Goal: Task Accomplishment & Management: Manage account settings

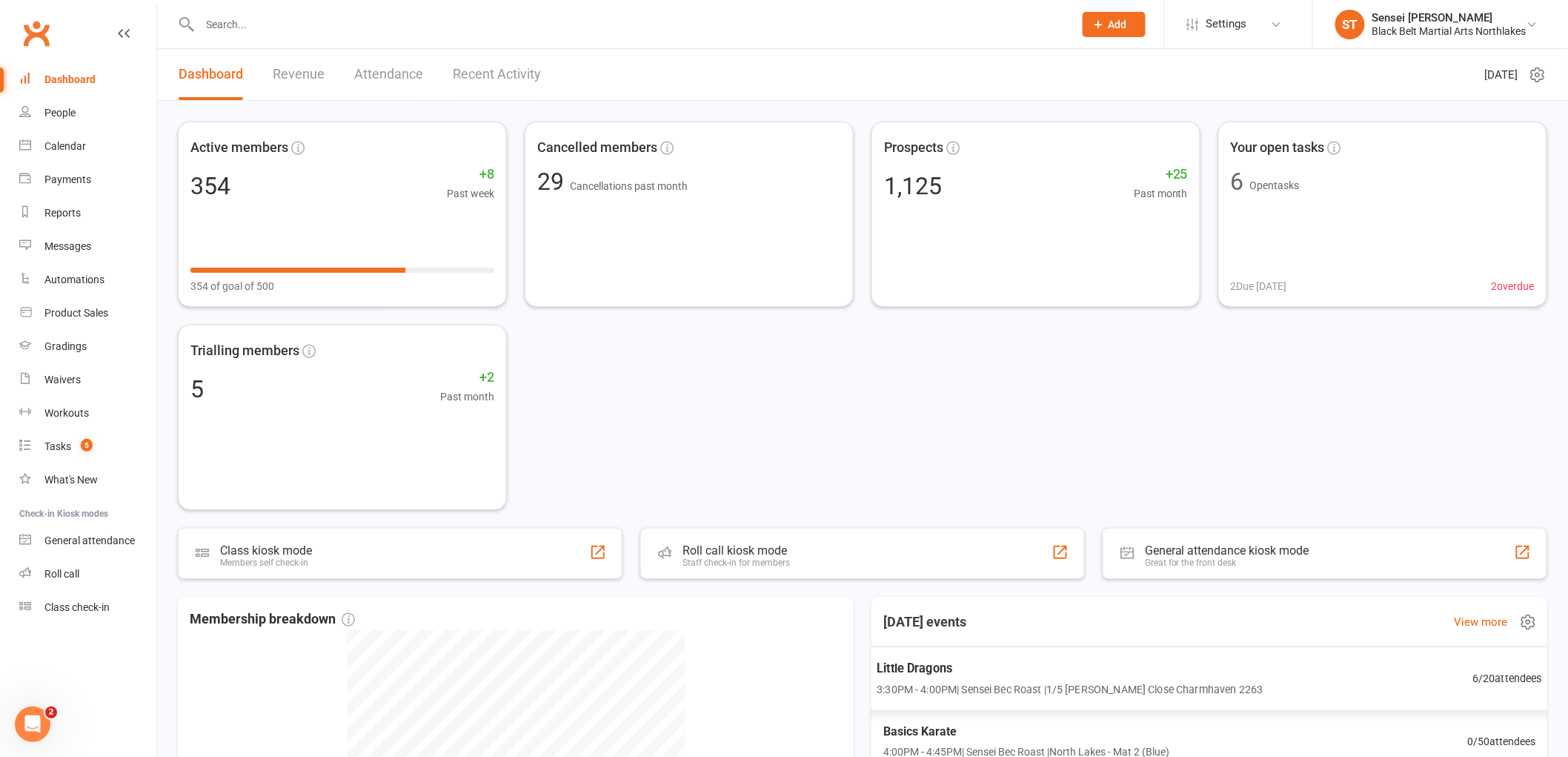
click at [1050, 673] on span "Little Dragons" at bounding box center [1069, 668] width 386 height 19
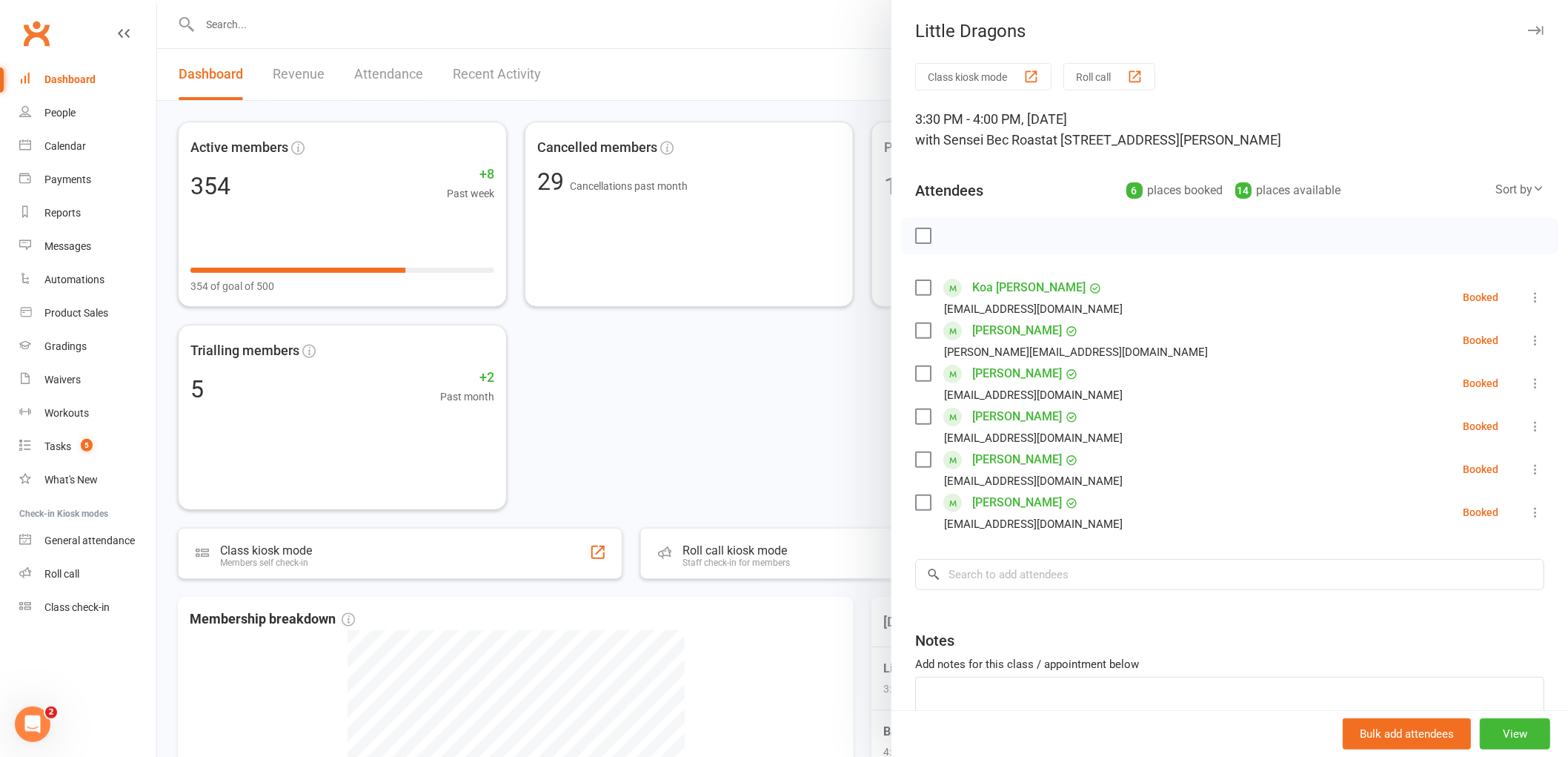
click at [917, 232] on label at bounding box center [923, 236] width 15 height 15
click at [951, 229] on icon "button" at bounding box center [956, 236] width 17 height 17
click at [968, 579] on input "search" at bounding box center [1230, 574] width 630 height 31
click at [1012, 583] on input "search" at bounding box center [1230, 574] width 630 height 31
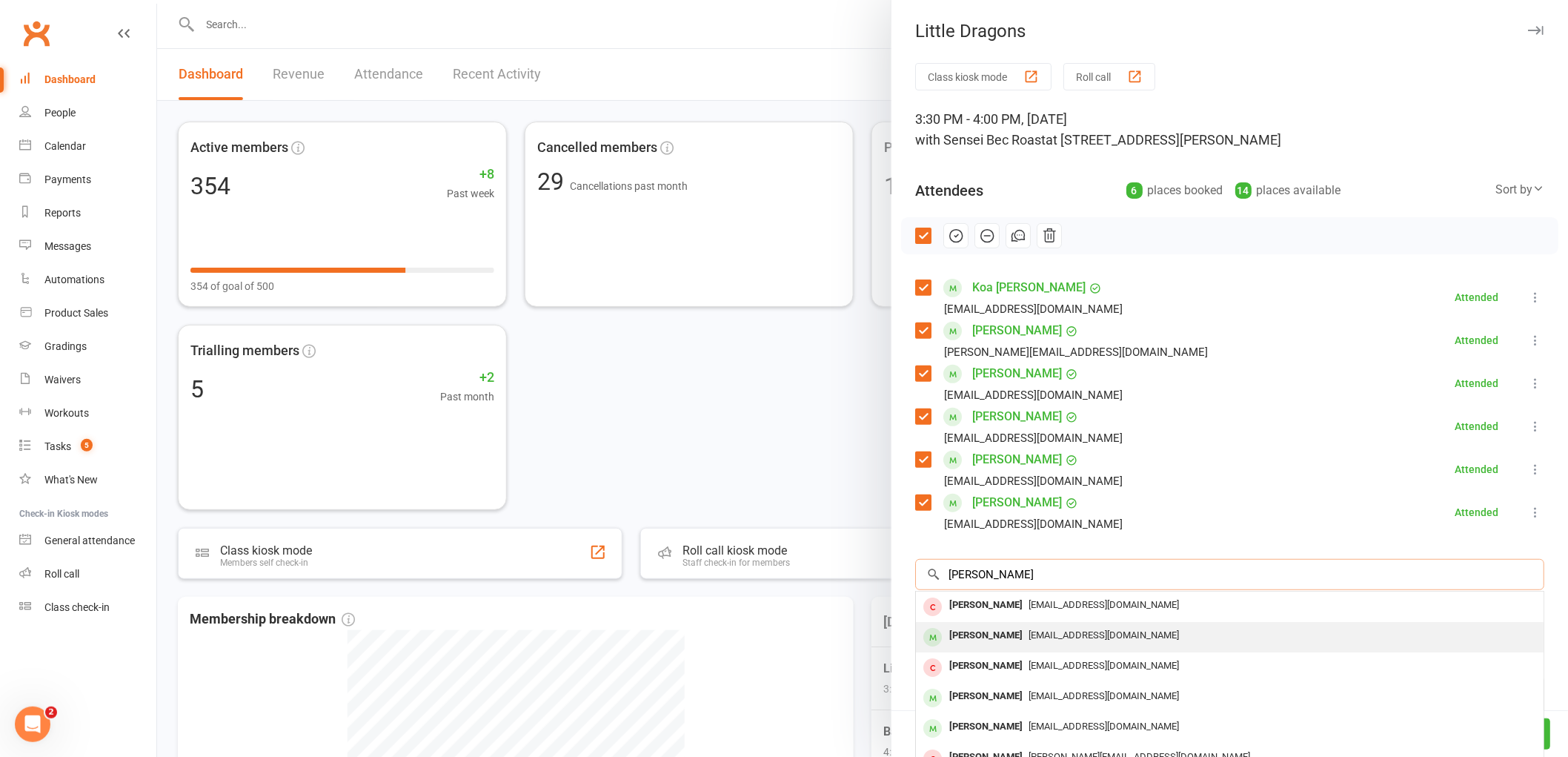
type input "[PERSON_NAME]"
click at [984, 638] on div "[PERSON_NAME]" at bounding box center [985, 635] width 85 height 21
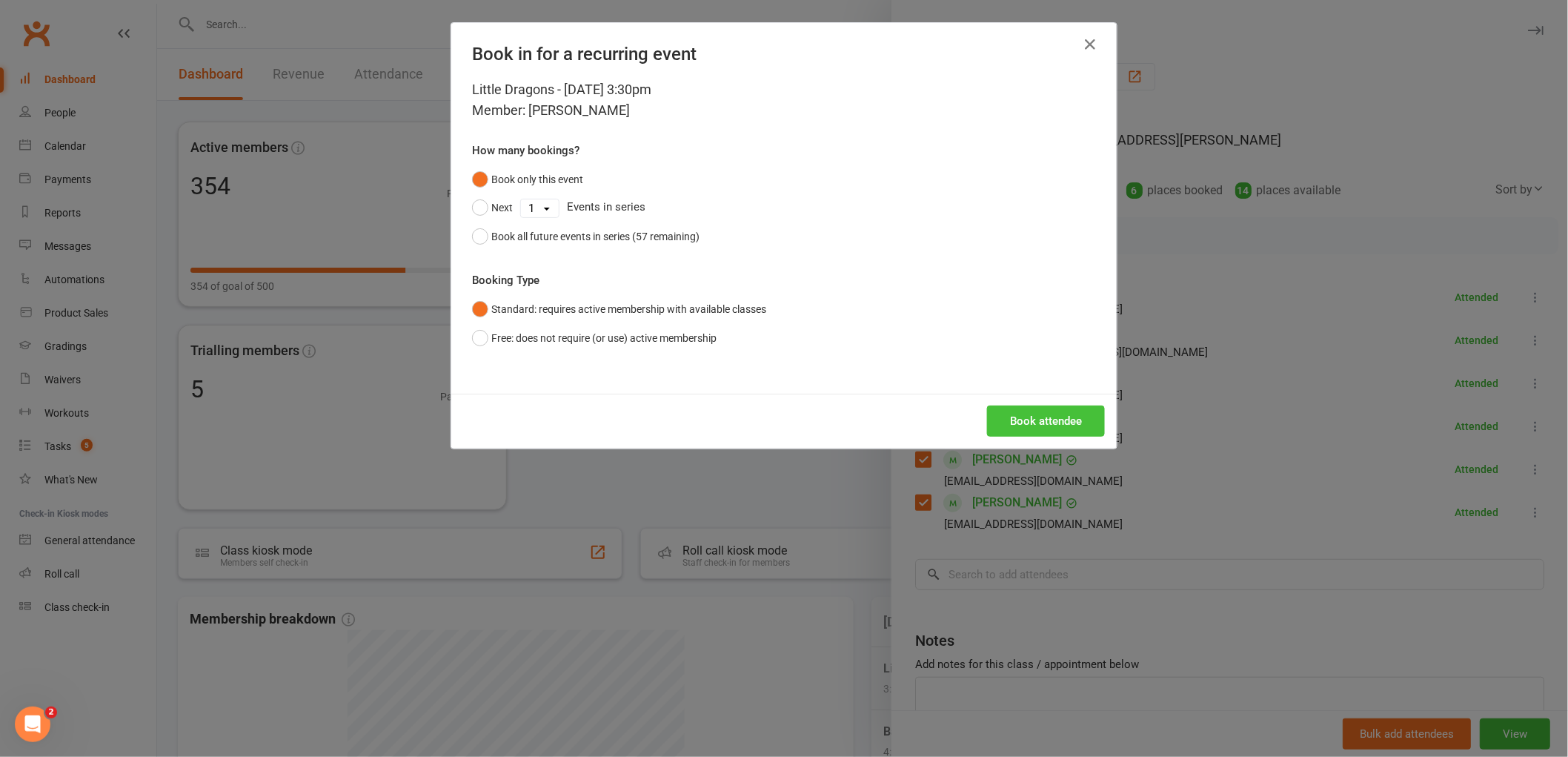
click at [1032, 432] on button "Book attendee" at bounding box center [1046, 421] width 118 height 31
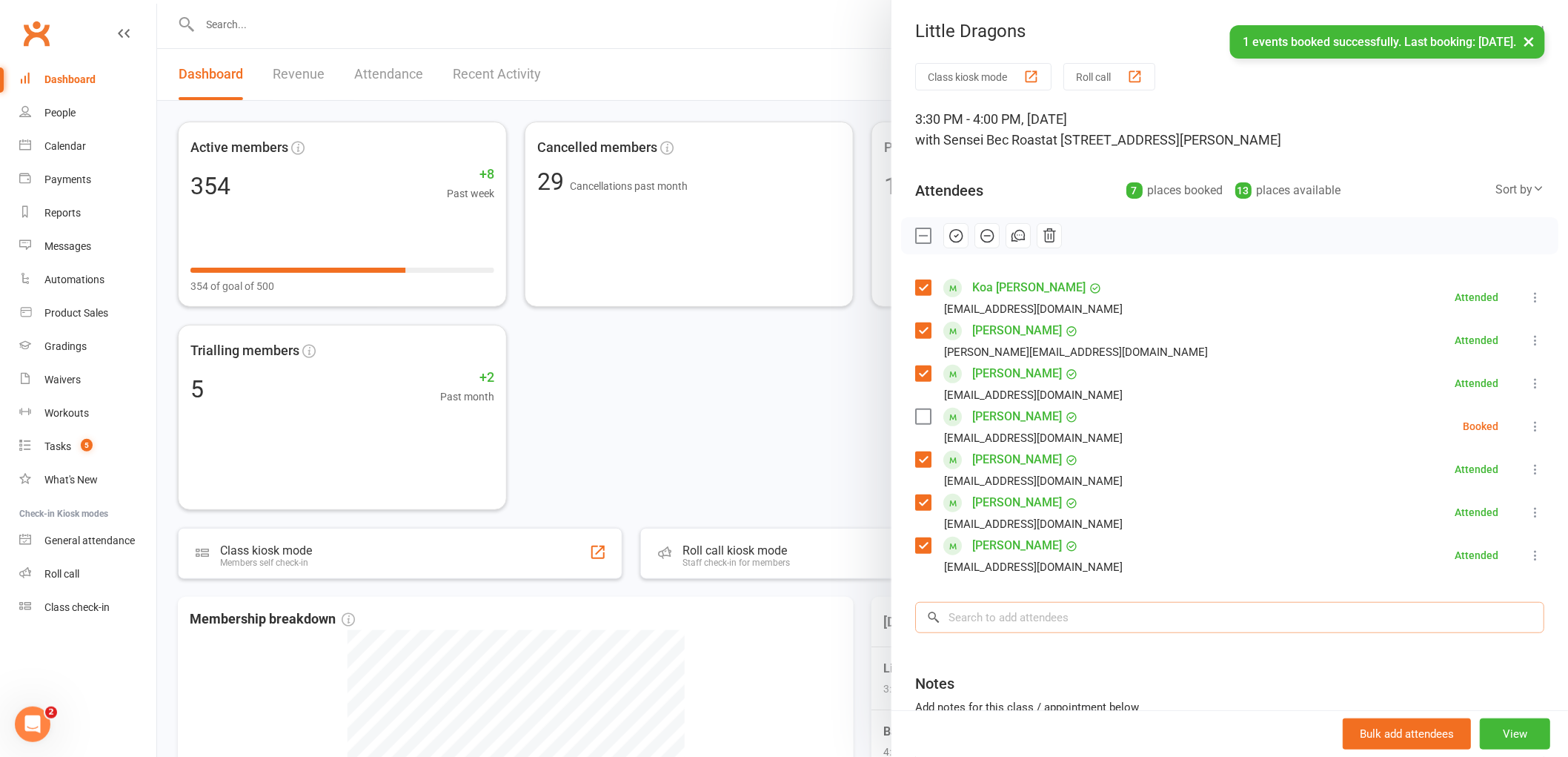
click at [1007, 609] on input "search" at bounding box center [1230, 618] width 630 height 31
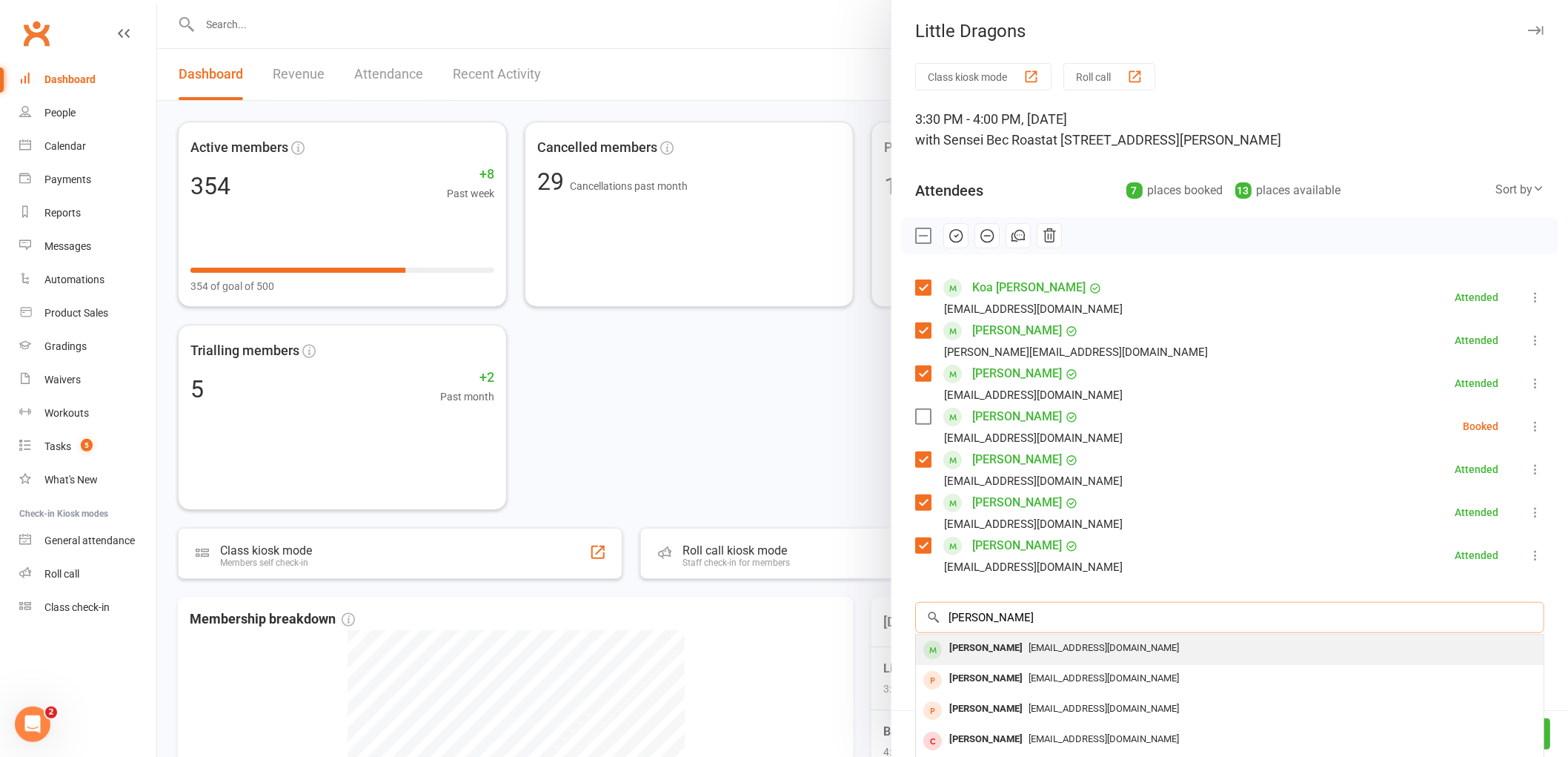
type input "[PERSON_NAME]"
click at [972, 649] on div "[PERSON_NAME]" at bounding box center [985, 647] width 85 height 21
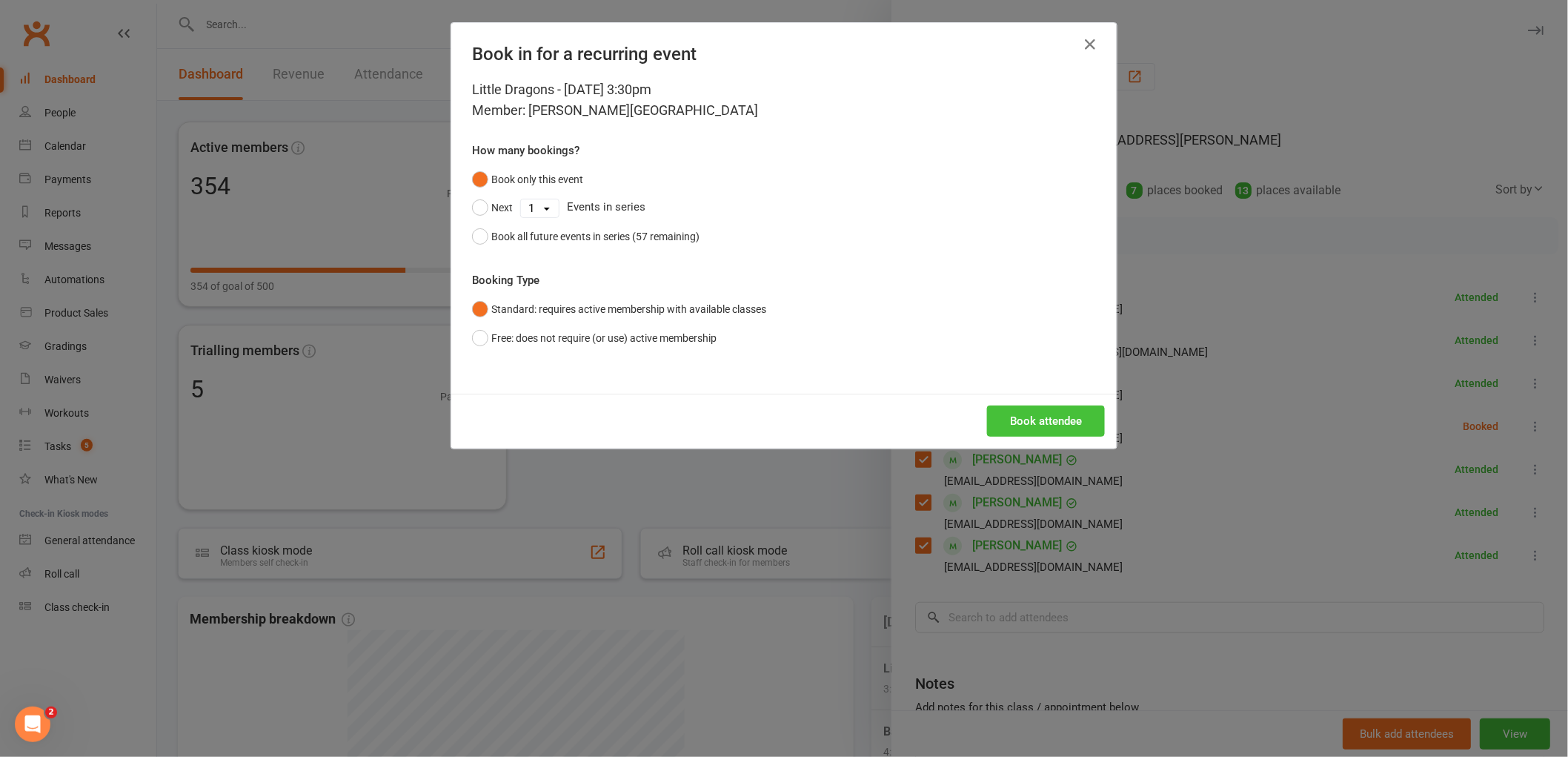
click at [1018, 429] on button "Book attendee" at bounding box center [1046, 421] width 118 height 31
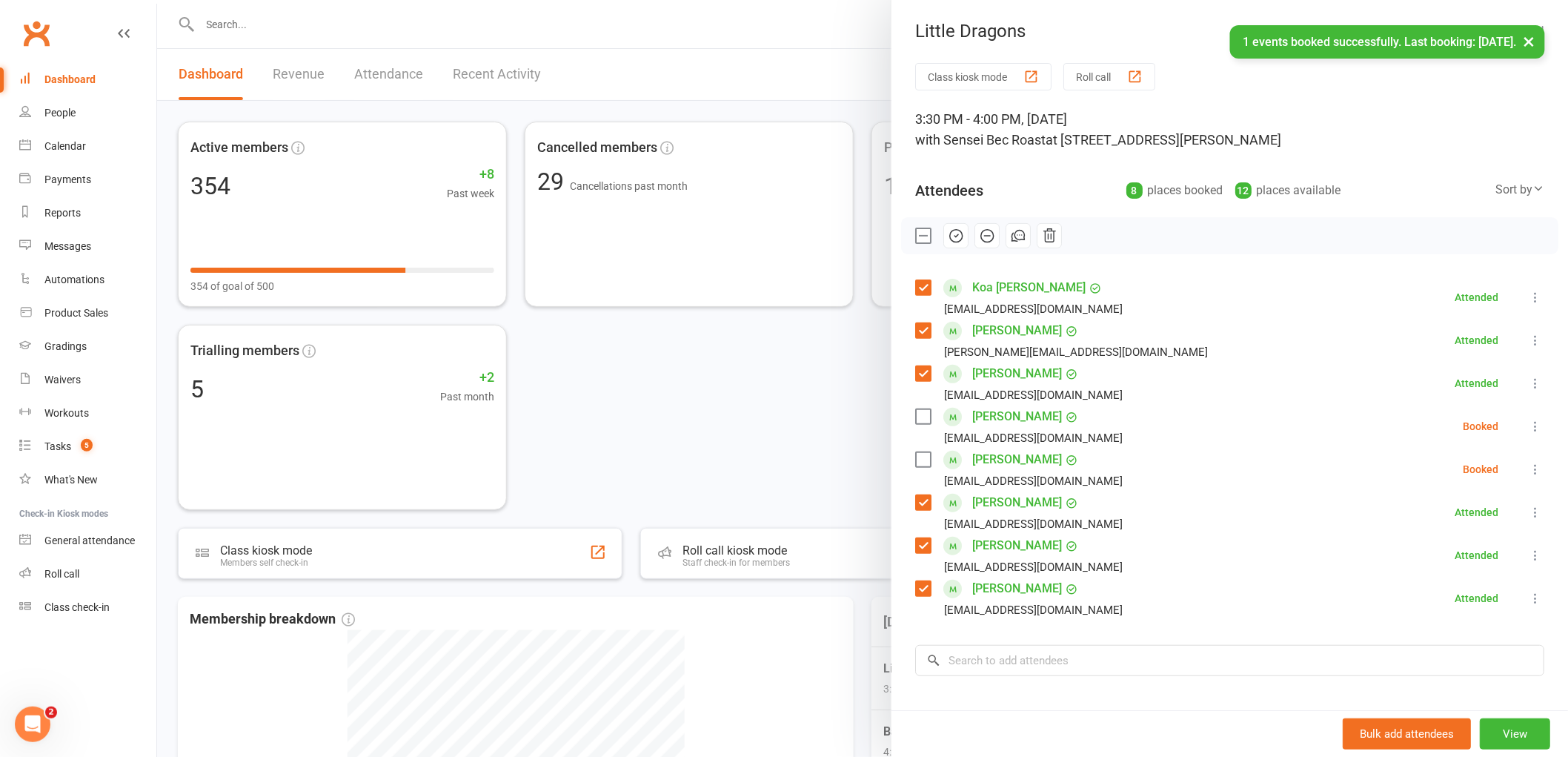
click at [919, 417] on label at bounding box center [923, 417] width 15 height 15
click at [920, 465] on label at bounding box center [923, 459] width 15 height 15
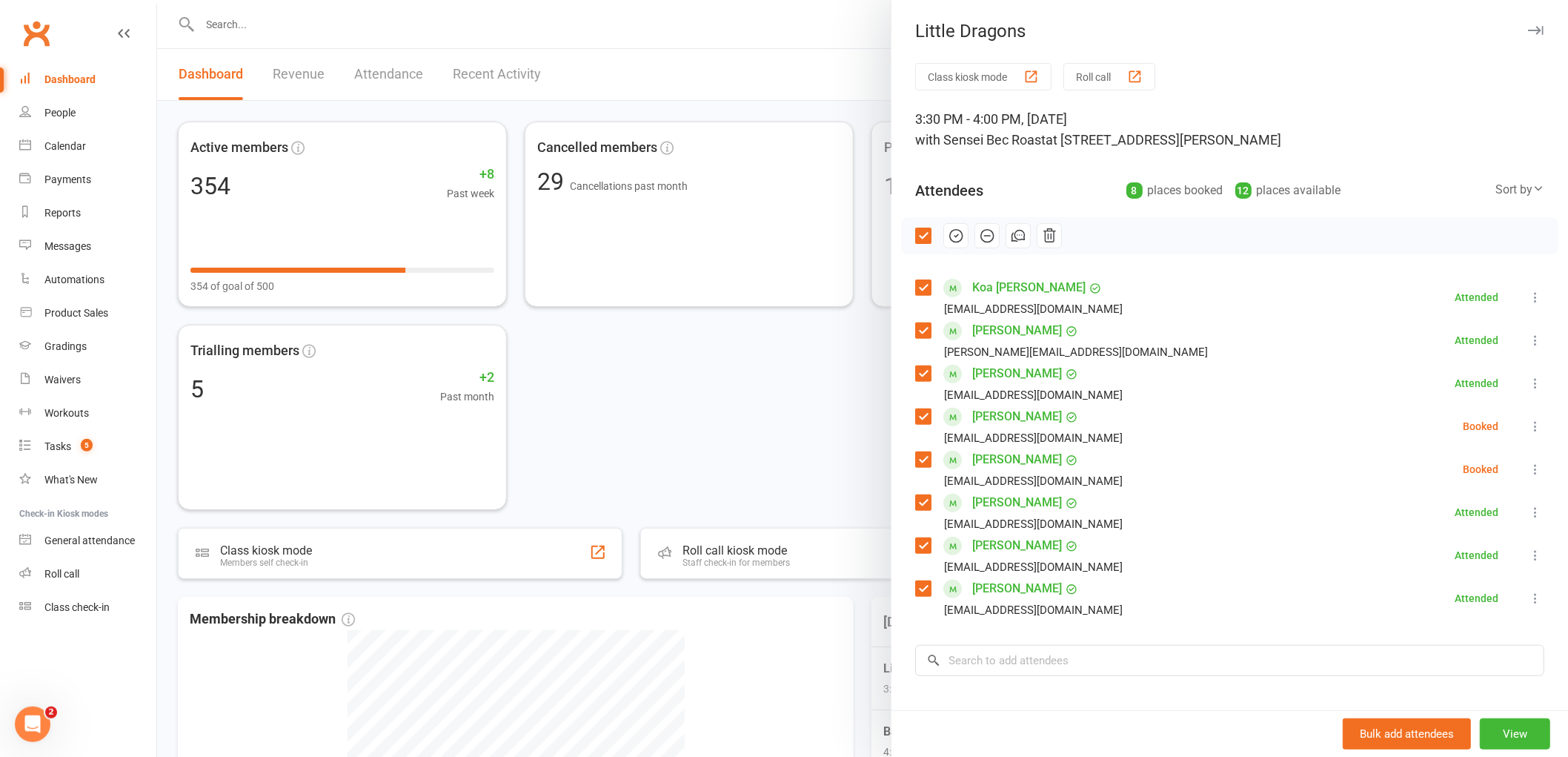
click at [948, 235] on icon "button" at bounding box center [956, 236] width 17 height 17
click at [982, 668] on input "search" at bounding box center [1230, 660] width 630 height 31
click at [808, 80] on div at bounding box center [862, 378] width 1411 height 757
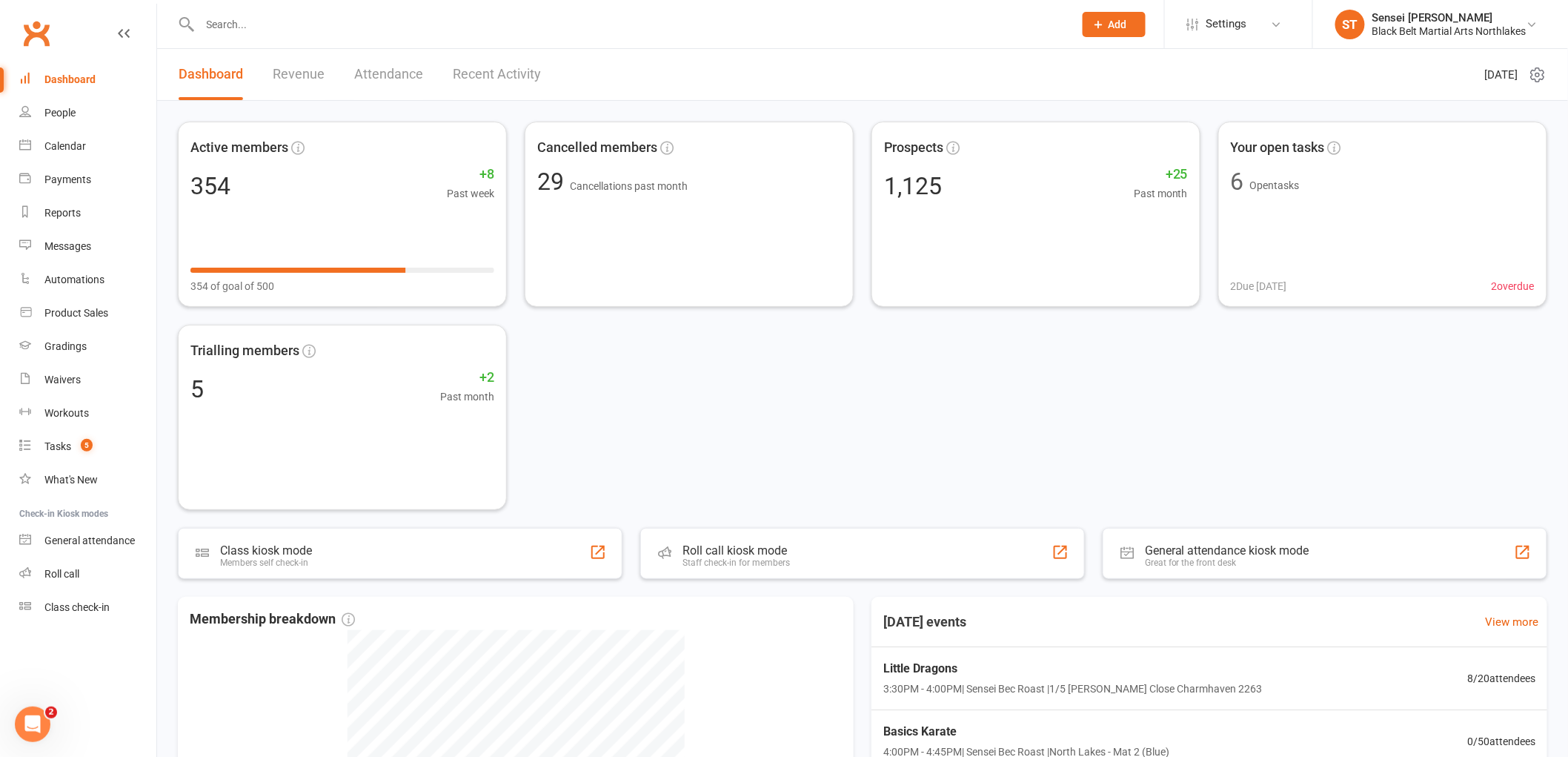
click at [202, 70] on link "Dashboard" at bounding box center [211, 74] width 65 height 51
click at [291, 20] on input "text" at bounding box center [629, 24] width 867 height 21
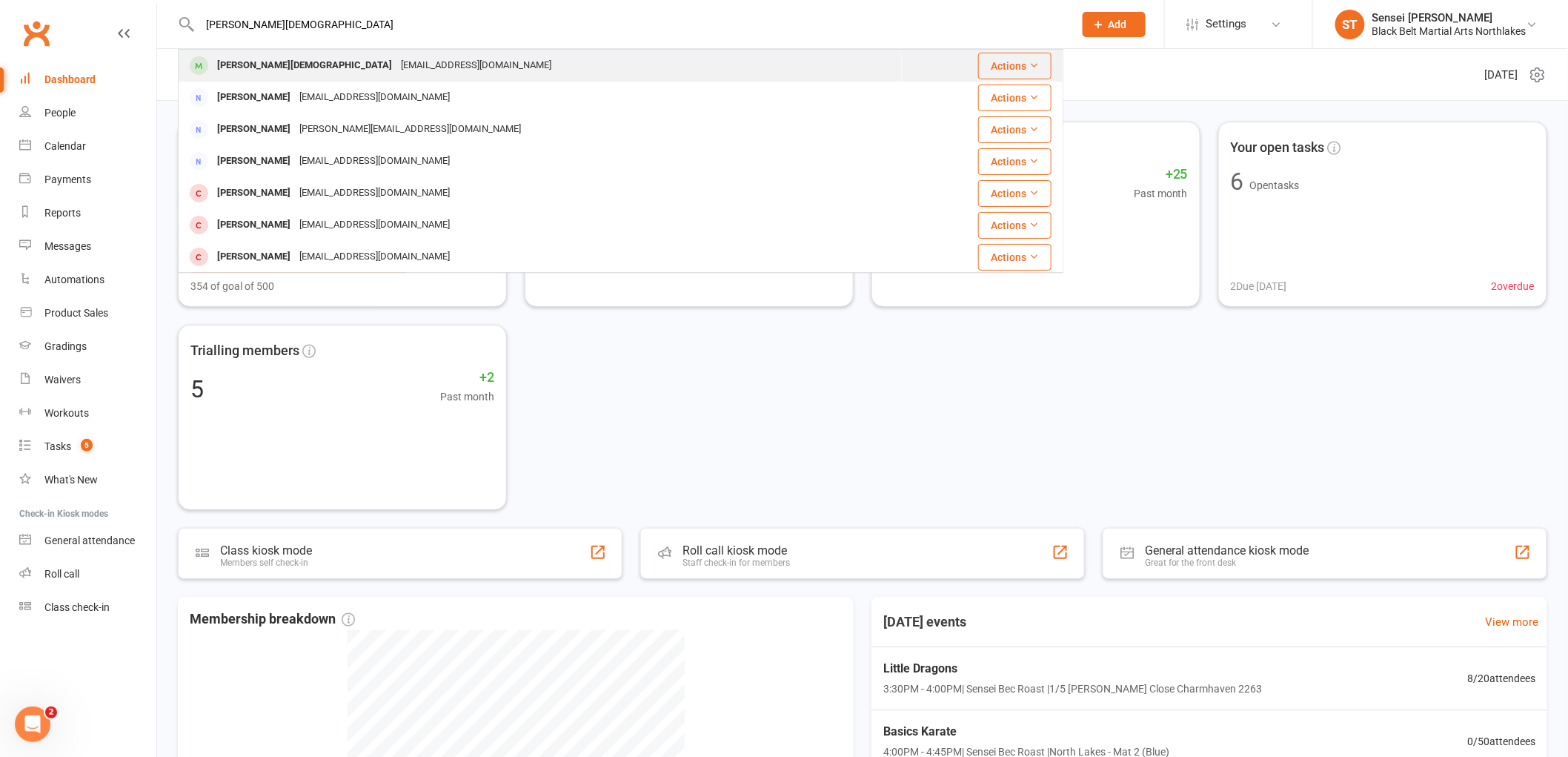
type input "[PERSON_NAME][DEMOGRAPHIC_DATA]"
click at [246, 65] on div "[PERSON_NAME][DEMOGRAPHIC_DATA]" at bounding box center [304, 65] width 183 height 21
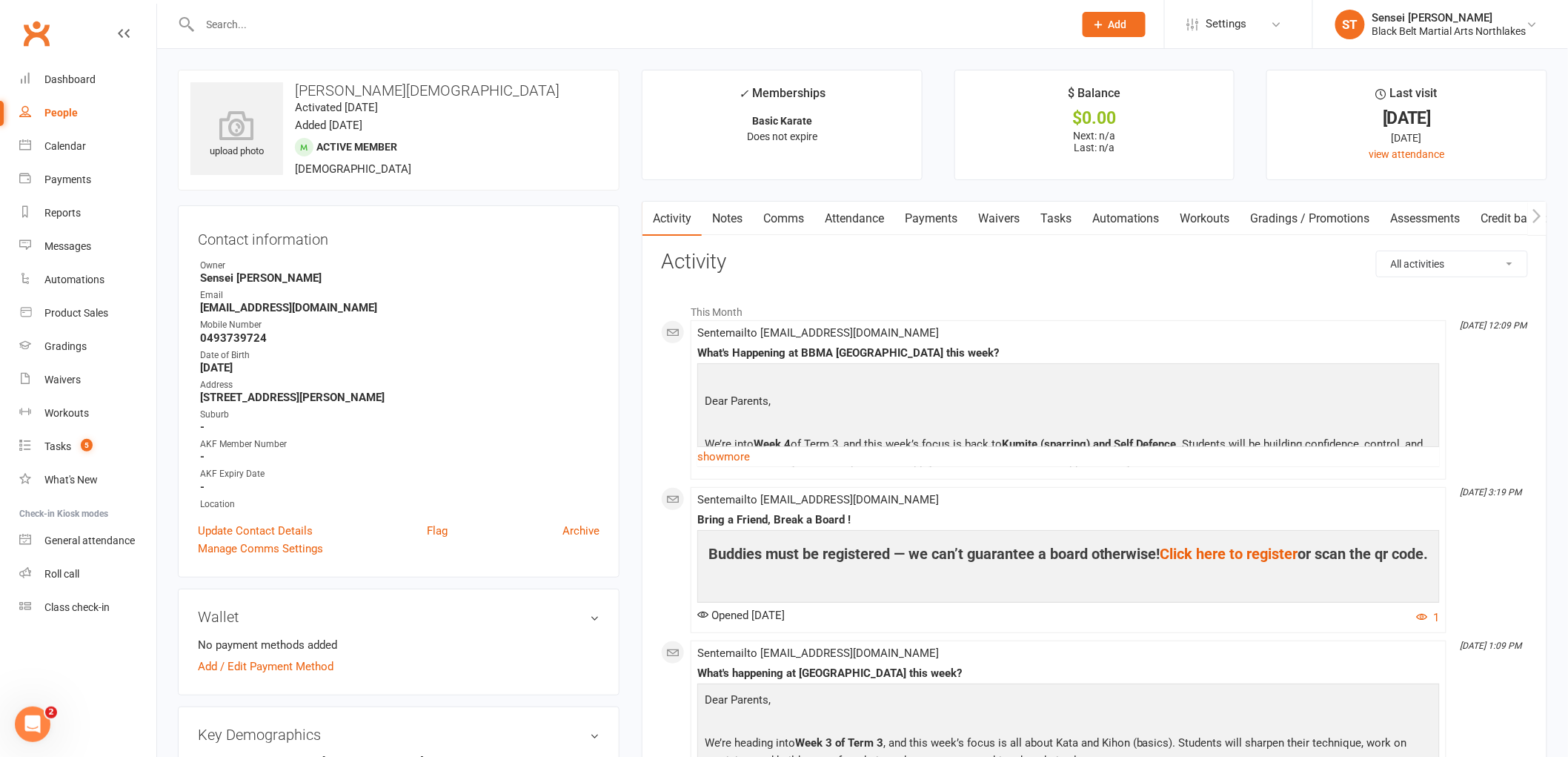
click at [730, 218] on link "Notes" at bounding box center [726, 219] width 51 height 34
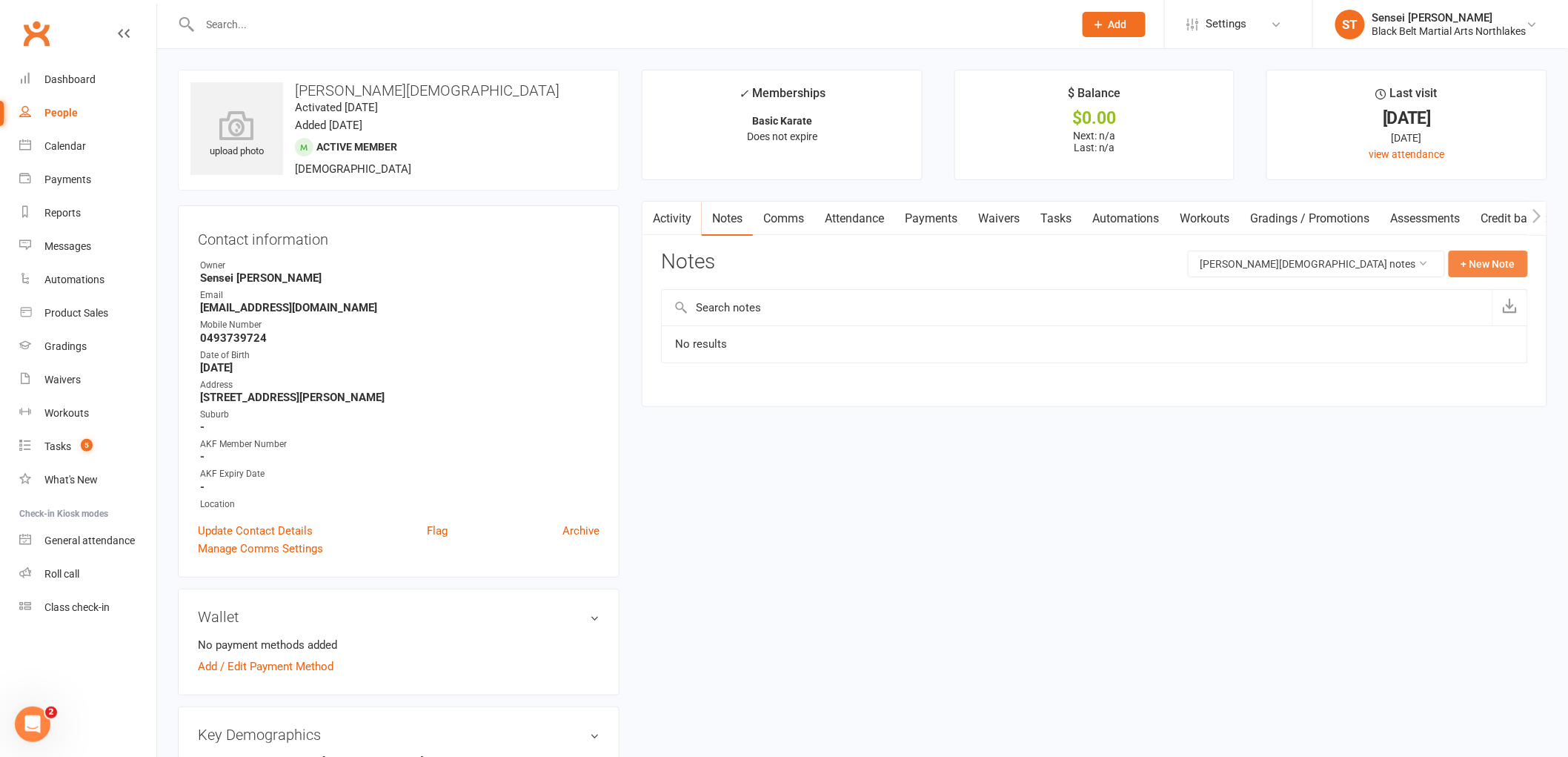
click at [1502, 269] on button "+ New Note" at bounding box center [1489, 264] width 79 height 27
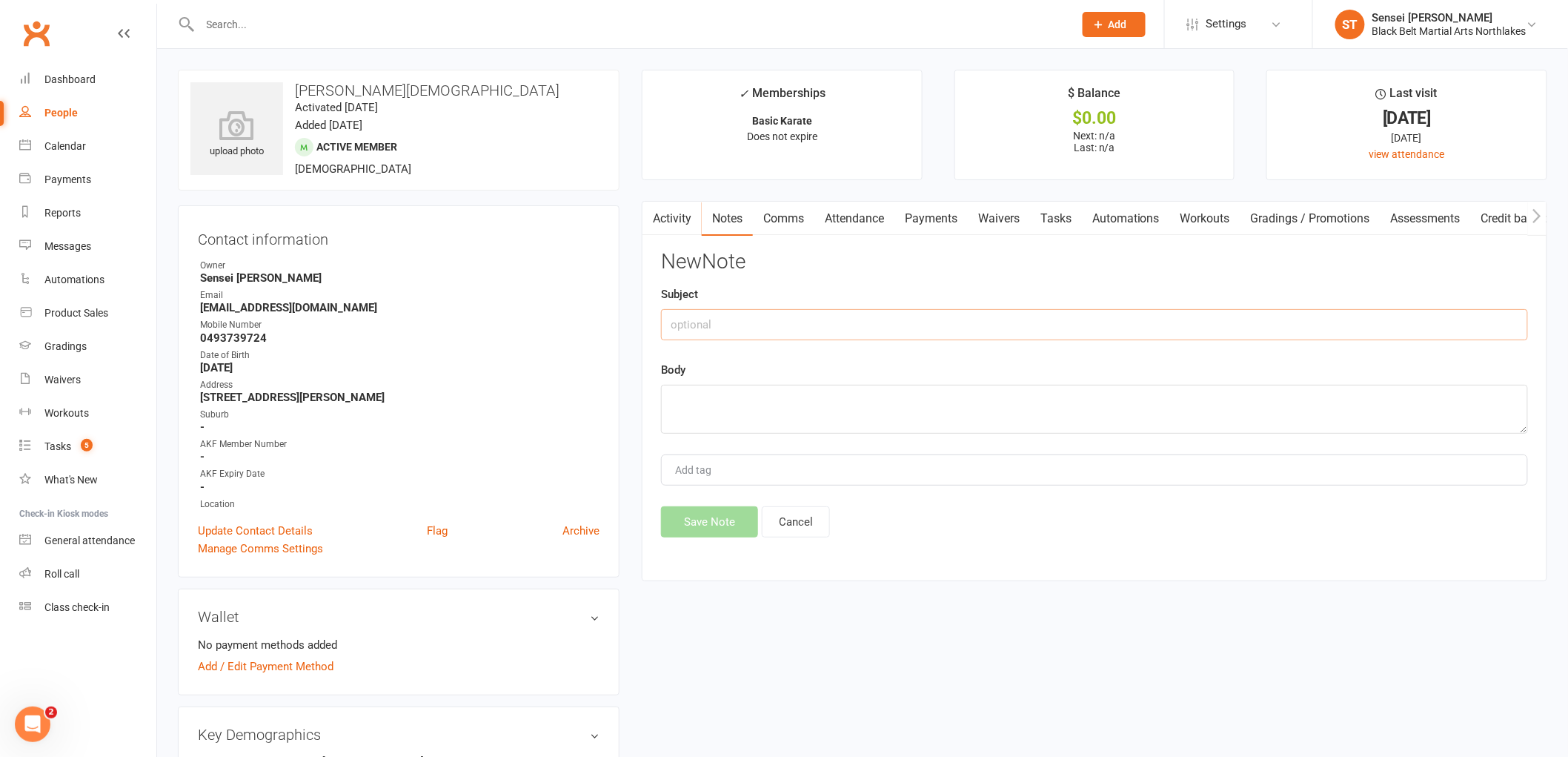
click at [780, 331] on input "text" at bounding box center [1094, 325] width 867 height 31
type input "cancellation phone call"
click at [702, 379] on div "Body" at bounding box center [1094, 397] width 867 height 73
click at [701, 400] on textarea at bounding box center [1094, 408] width 867 height 49
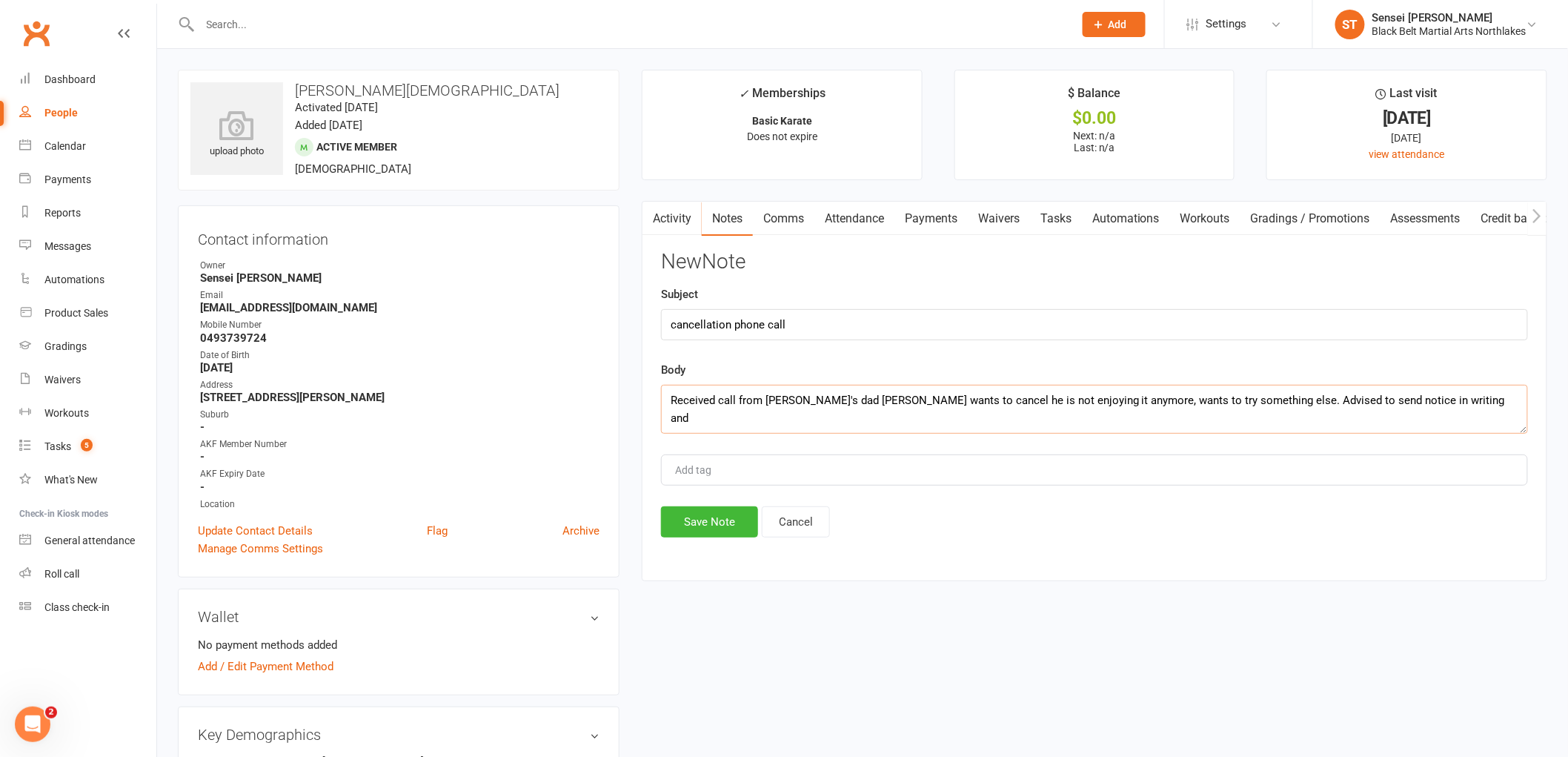
click at [1307, 405] on textarea "Received call from [PERSON_NAME]'s dad [PERSON_NAME] wants to cancel he is not …" at bounding box center [1094, 408] width 867 height 49
drag, startPoint x: 828, startPoint y: 425, endPoint x: 664, endPoint y: 419, distance: 164.1
click at [668, 418] on textarea "Received call from [PERSON_NAME]'s dad [PERSON_NAME] wants to cancel he is not …" at bounding box center [1094, 408] width 867 height 49
type textarea "Received call from [PERSON_NAME]'s dad [PERSON_NAME] wants to cancel he is not …"
click at [730, 521] on button "Save Note" at bounding box center [709, 522] width 97 height 31
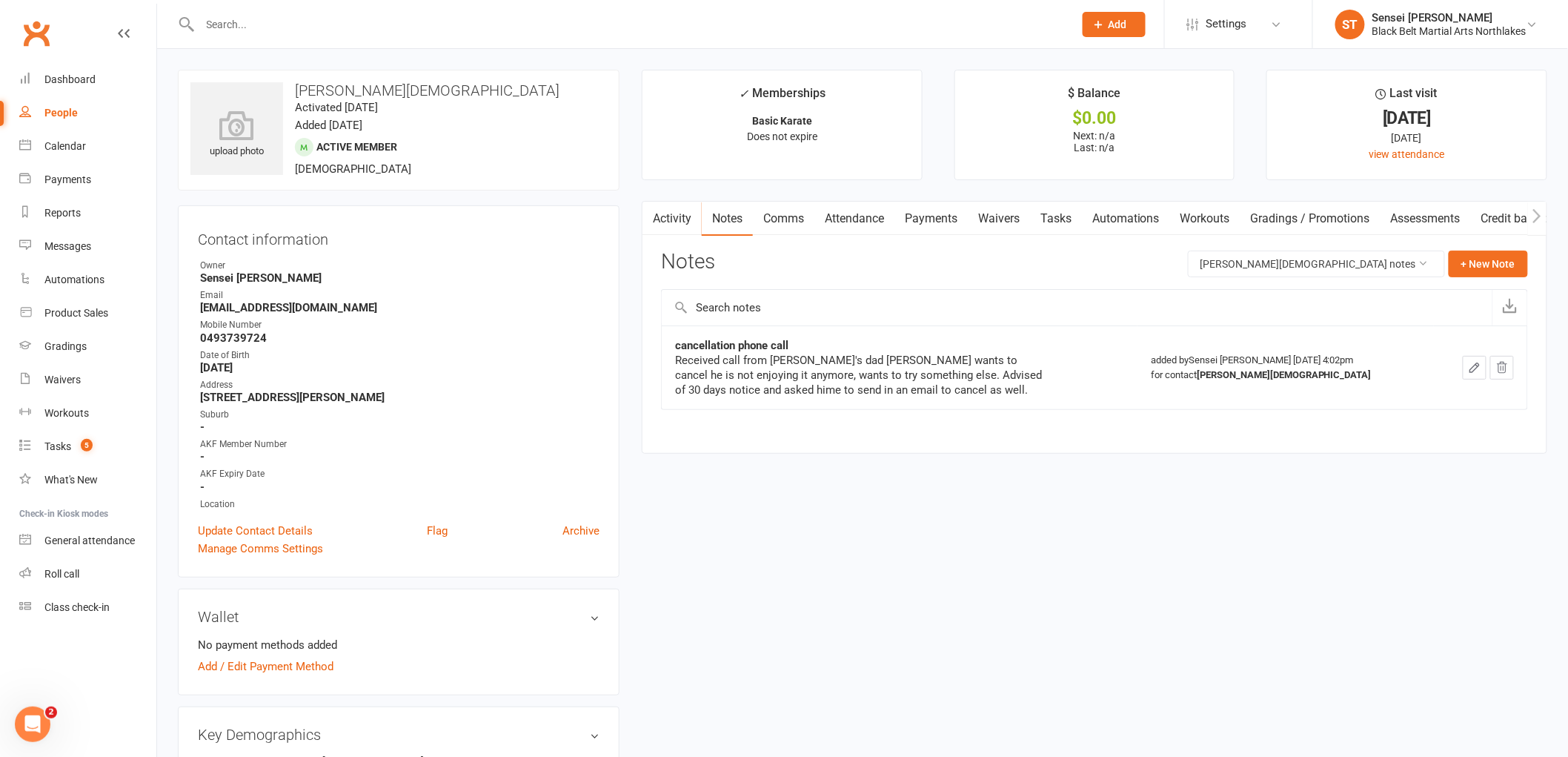
click at [929, 227] on link "Payments" at bounding box center [931, 219] width 74 height 34
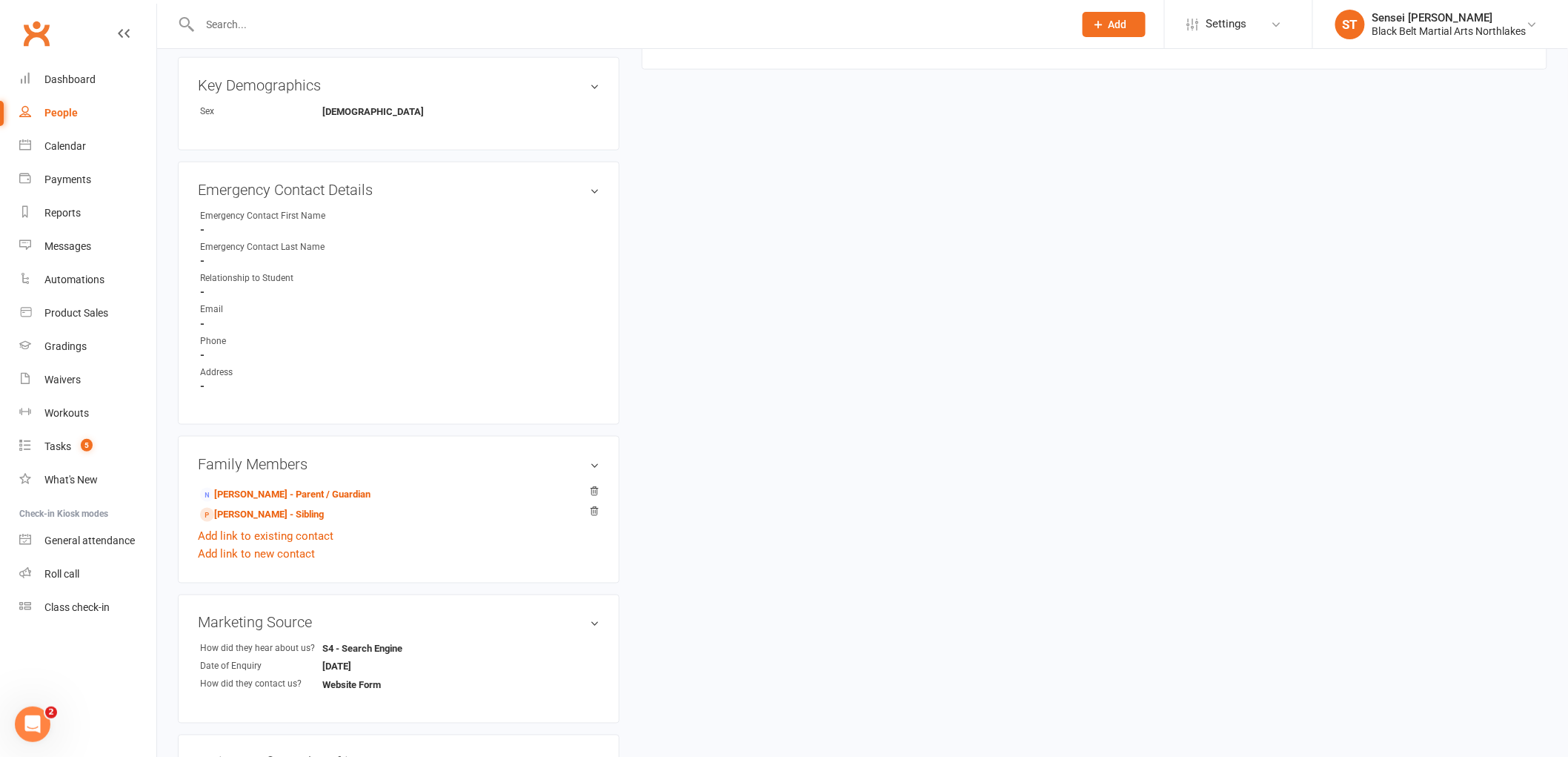
scroll to position [658, 0]
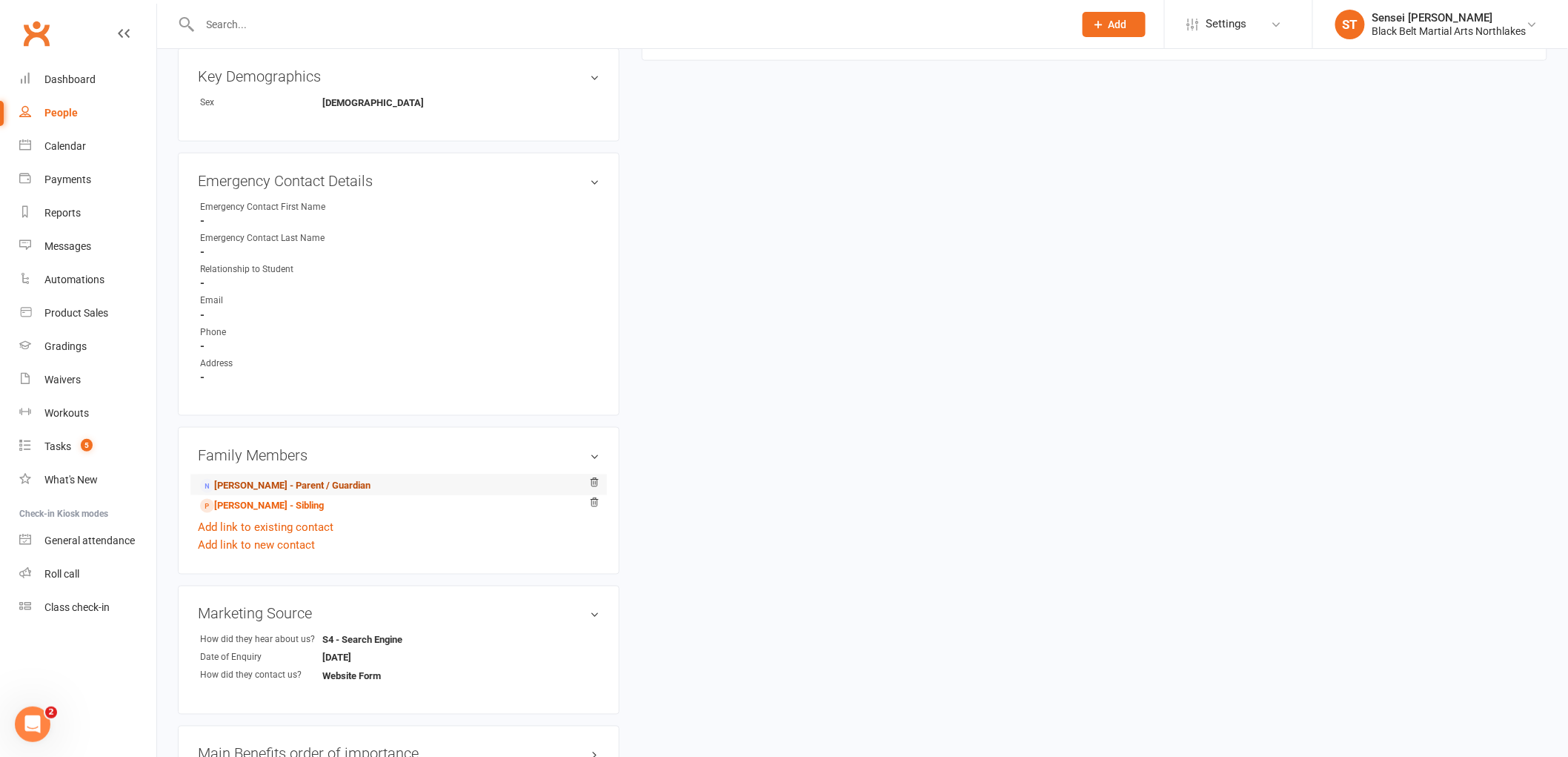
click at [283, 482] on link "[PERSON_NAME] - Parent / Guardian" at bounding box center [285, 486] width 171 height 16
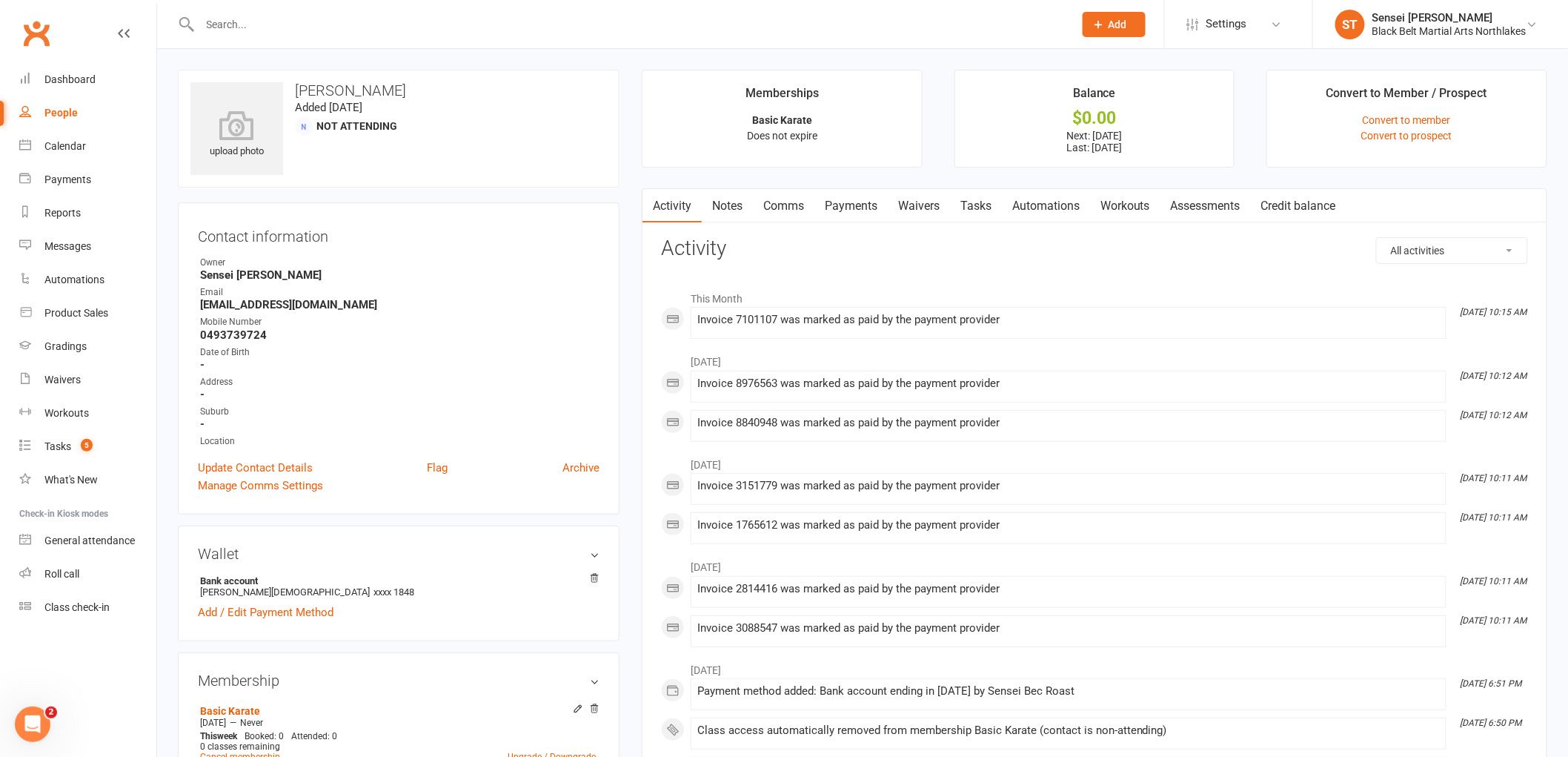
click at [861, 212] on link "Payments" at bounding box center [852, 206] width 74 height 34
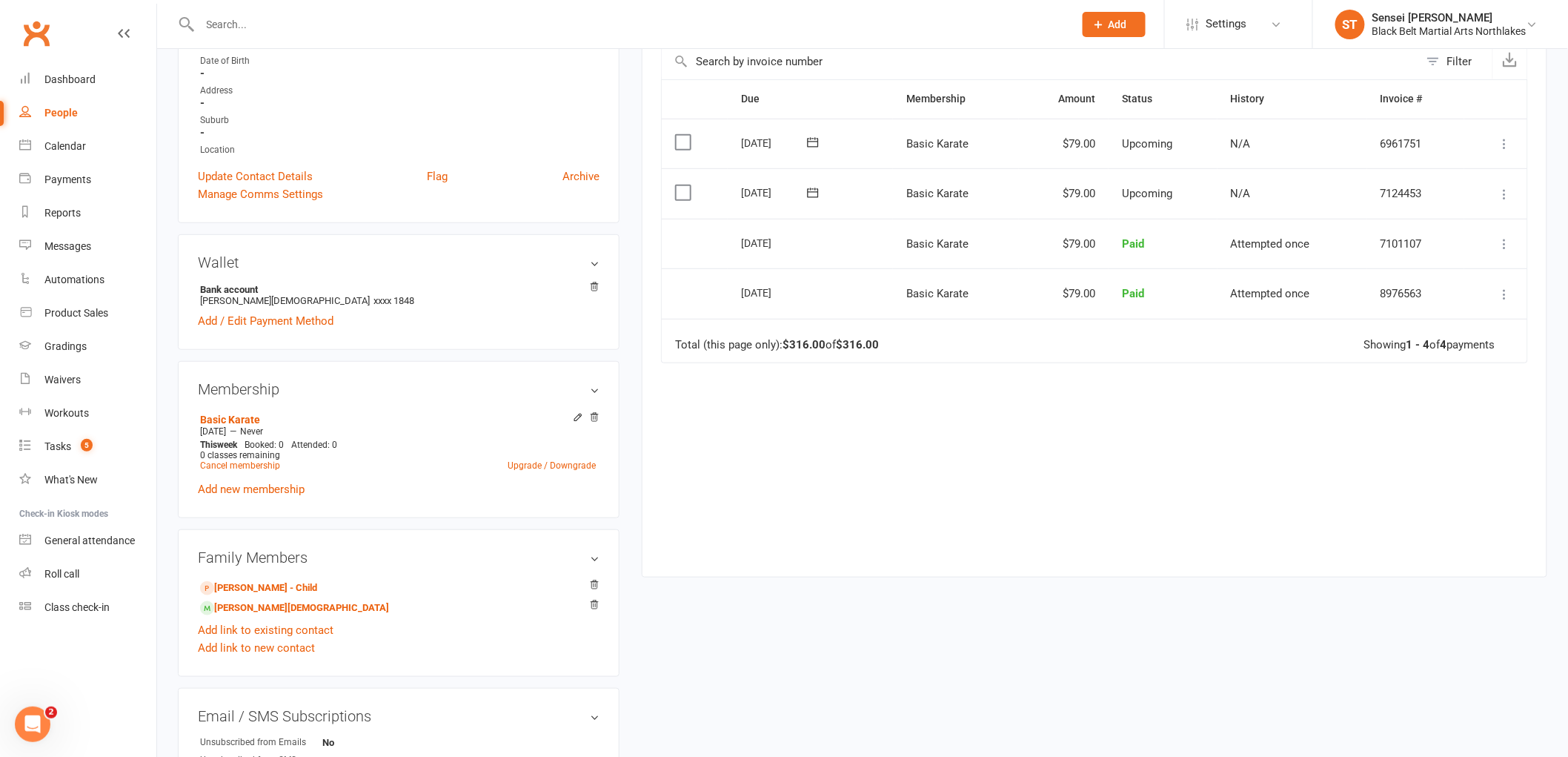
scroll to position [329, 0]
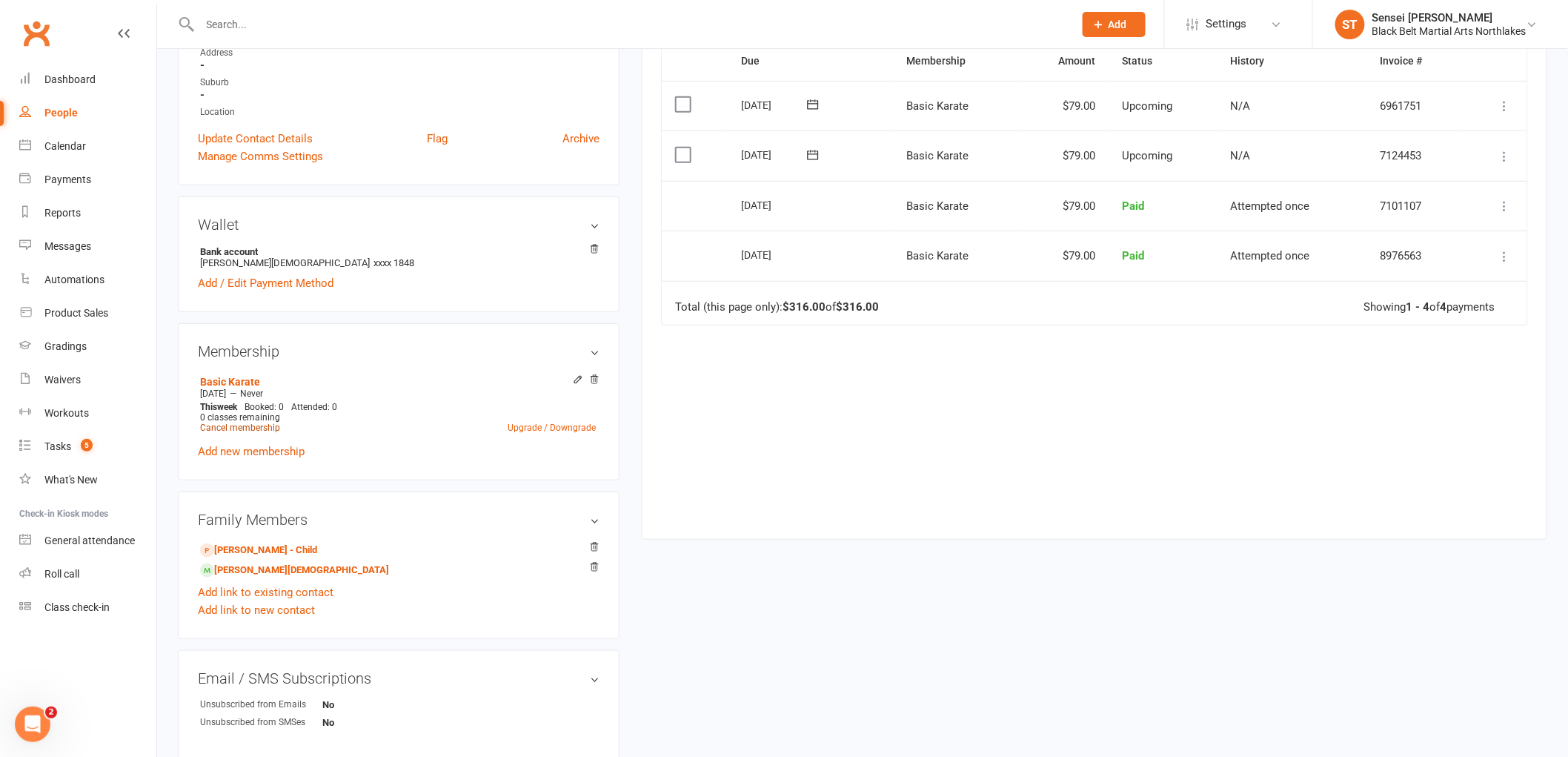
click at [266, 424] on link "Cancel membership" at bounding box center [240, 427] width 80 height 10
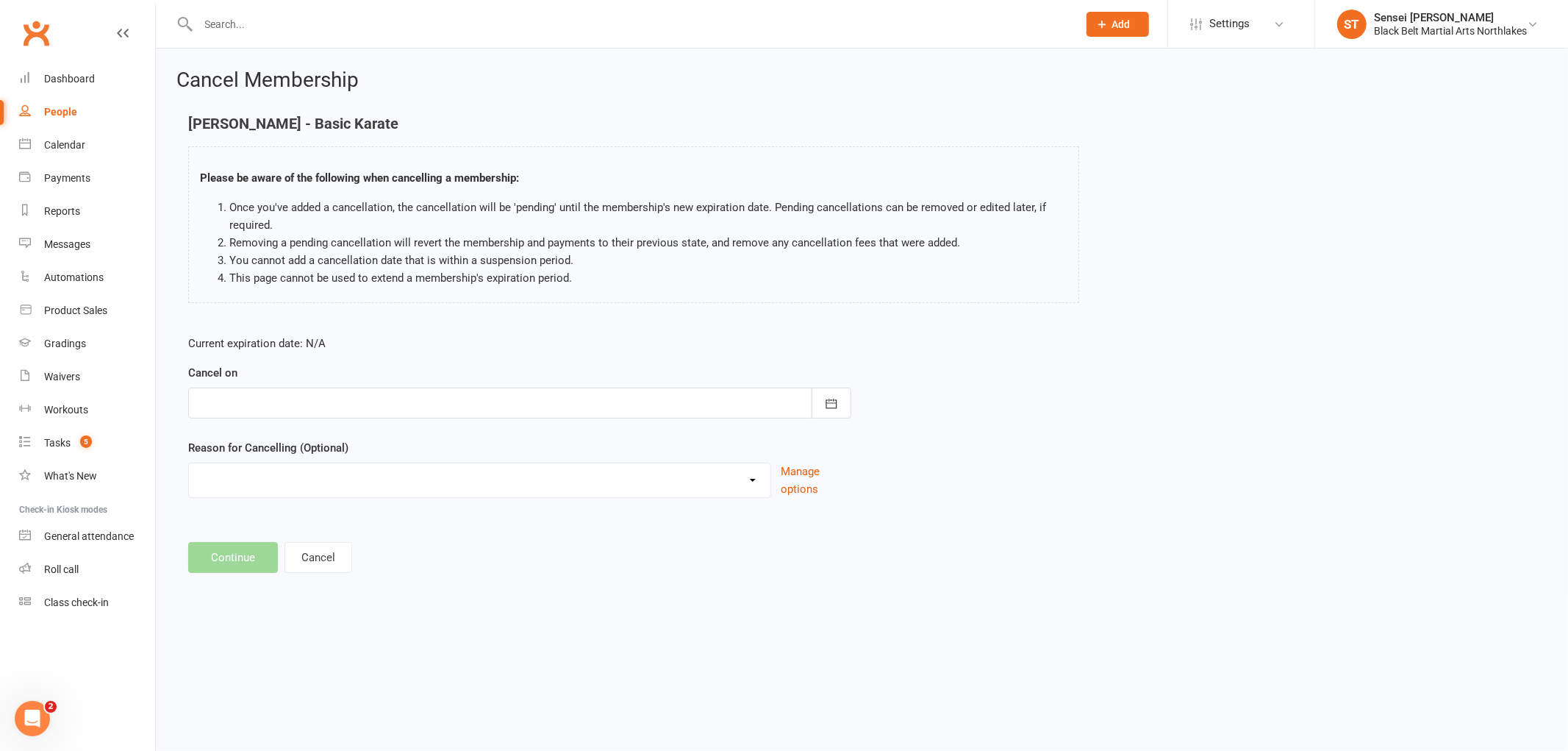
click at [281, 416] on div at bounding box center [519, 403] width 663 height 31
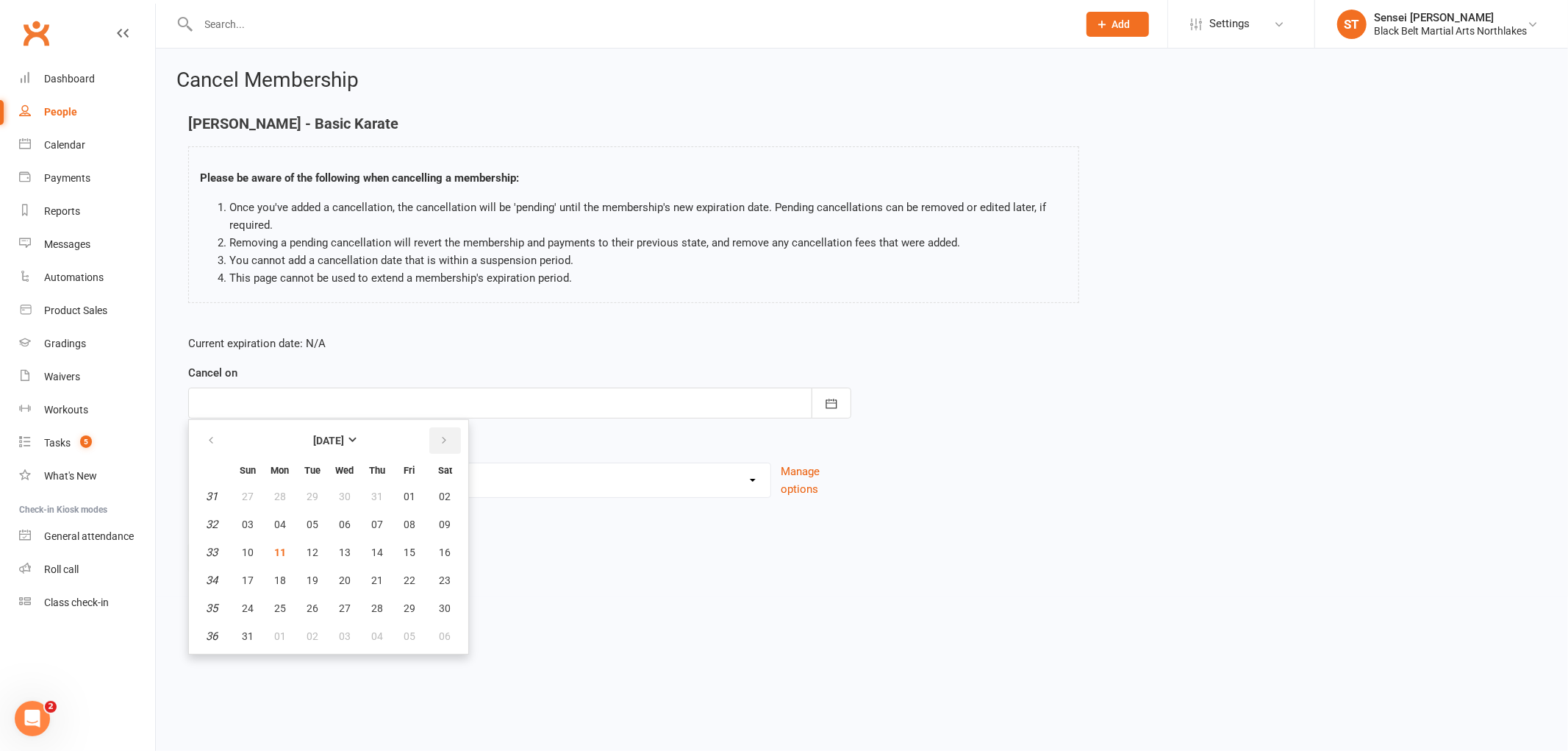
click at [441, 439] on icon "button" at bounding box center [443, 440] width 10 height 12
click at [336, 511] on button "10" at bounding box center [345, 524] width 31 height 27
type input "[DATE]"
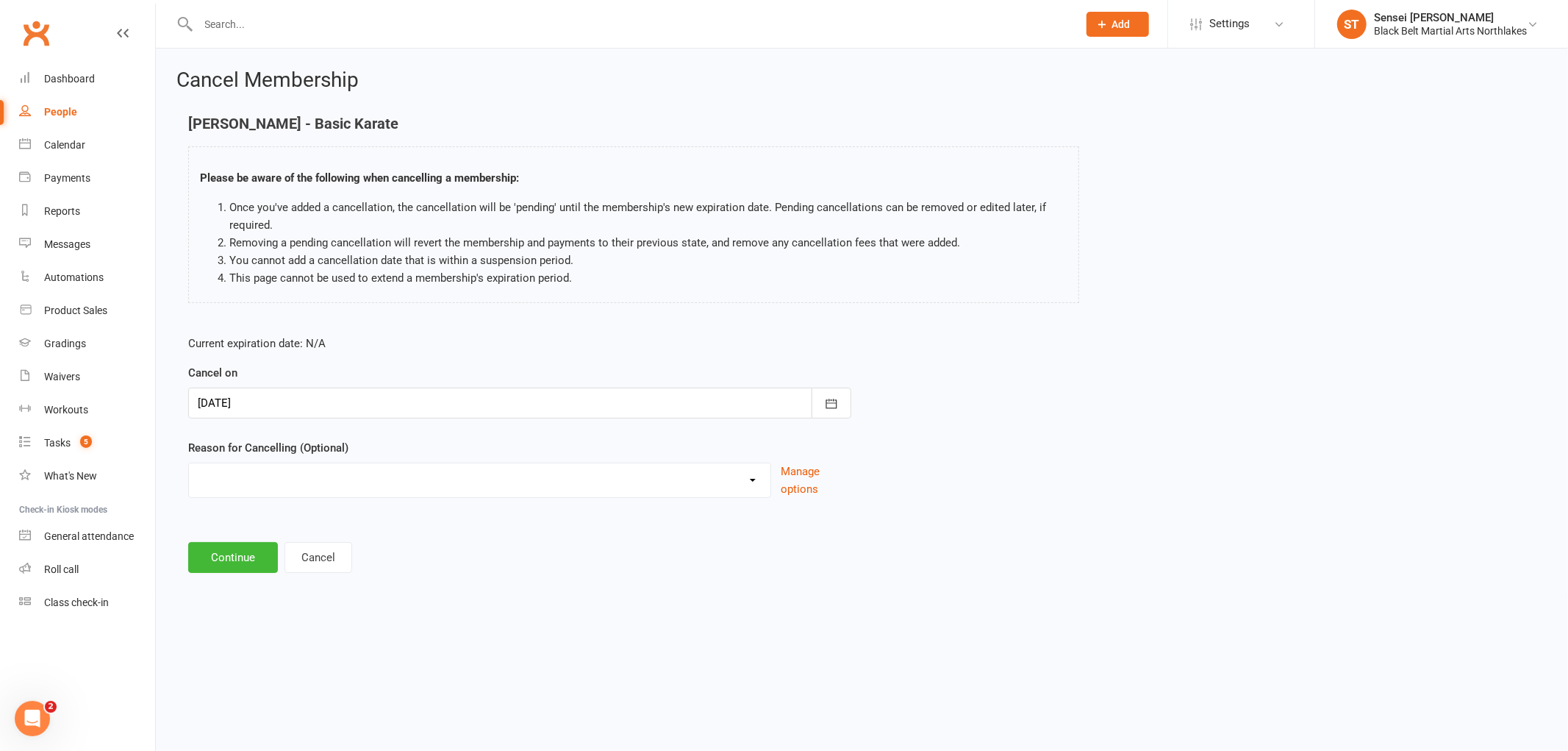
click at [251, 489] on select "Holiday Injury MIA Other reason" at bounding box center [480, 478] width 581 height 29
select select "3"
click at [189, 464] on select "Holiday Injury MIA Other reason" at bounding box center [480, 478] width 581 height 29
click at [261, 554] on input at bounding box center [519, 558] width 663 height 31
type input "lost interest"
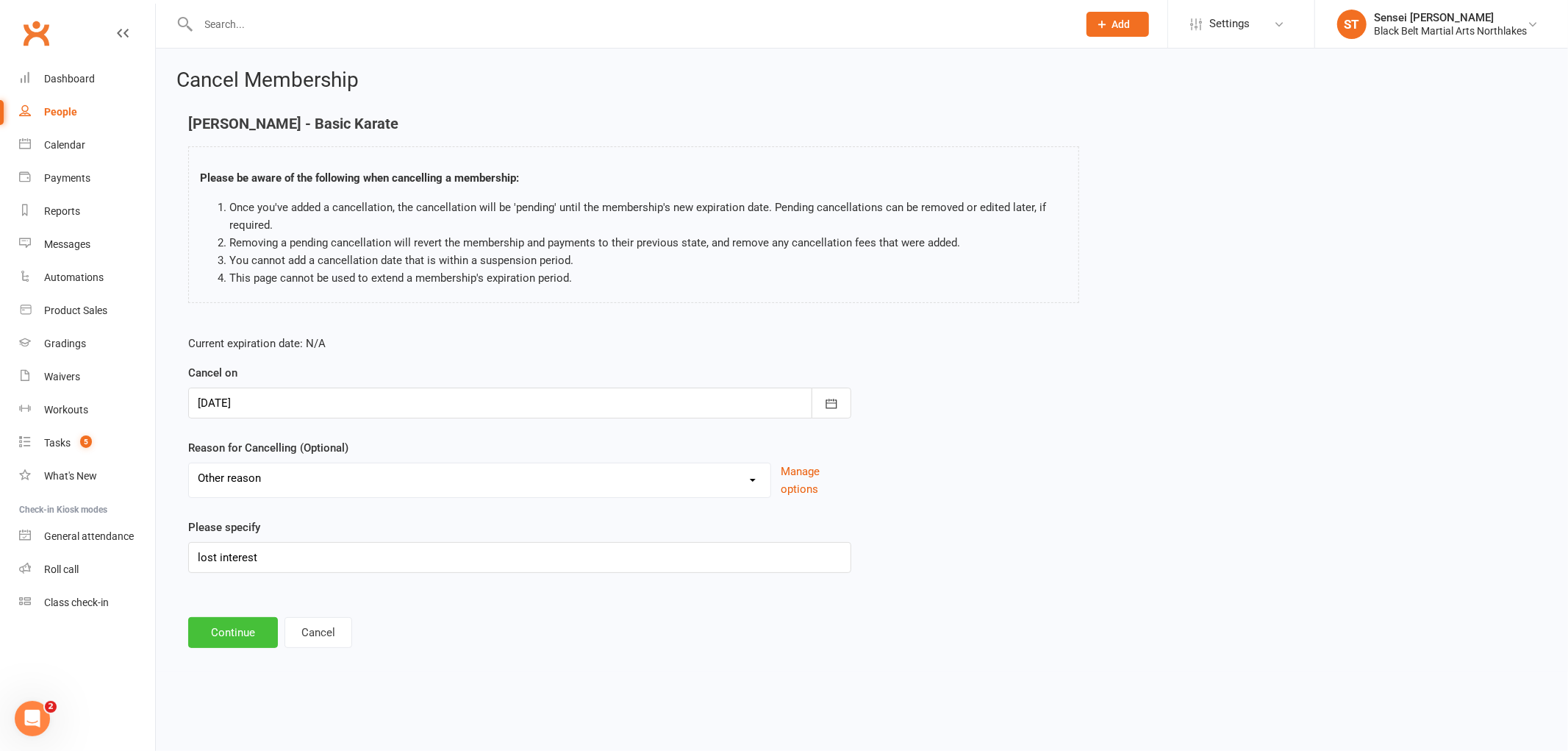
click at [223, 641] on button "Continue" at bounding box center [233, 633] width 90 height 31
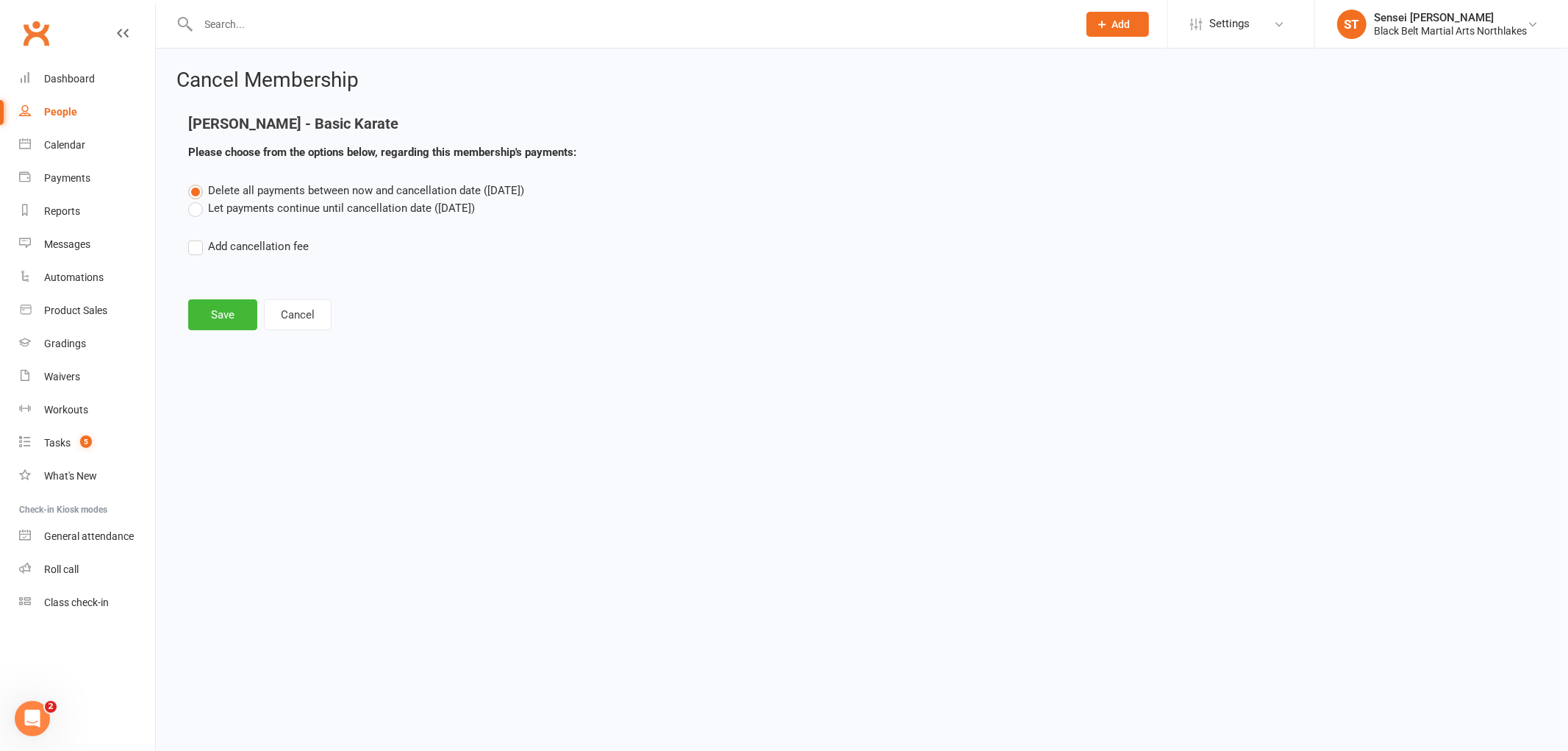
click at [203, 213] on label "Let payments continue until cancellation date ([DATE])" at bounding box center [332, 208] width 287 height 17
click at [197, 199] on input "Let payments continue until cancellation date ([DATE])" at bounding box center [193, 199] width 9 height 0
click at [223, 325] on button "Save" at bounding box center [223, 315] width 69 height 31
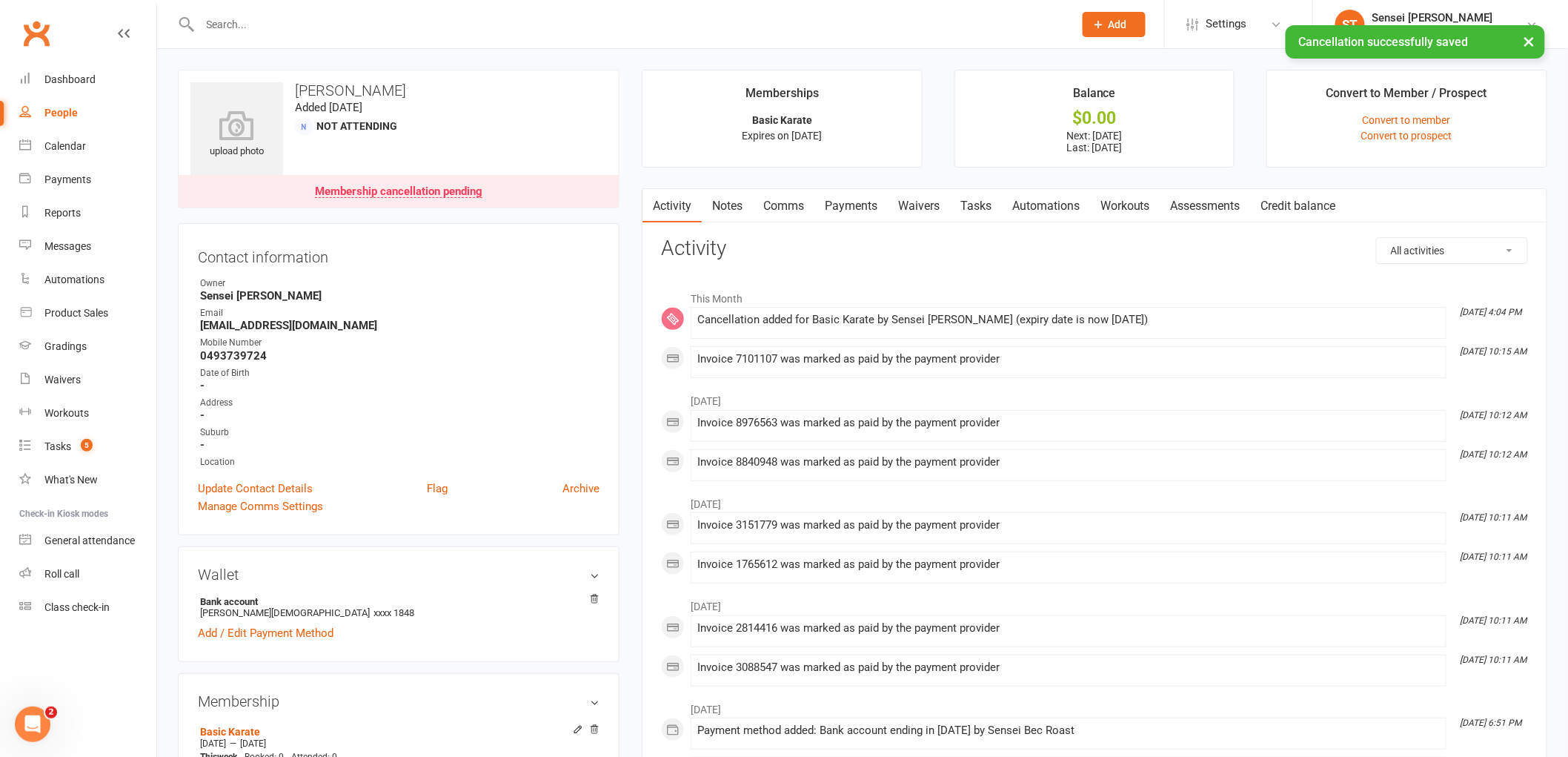
click at [863, 210] on link "Payments" at bounding box center [852, 206] width 74 height 34
